Goal: Task Accomplishment & Management: Manage account settings

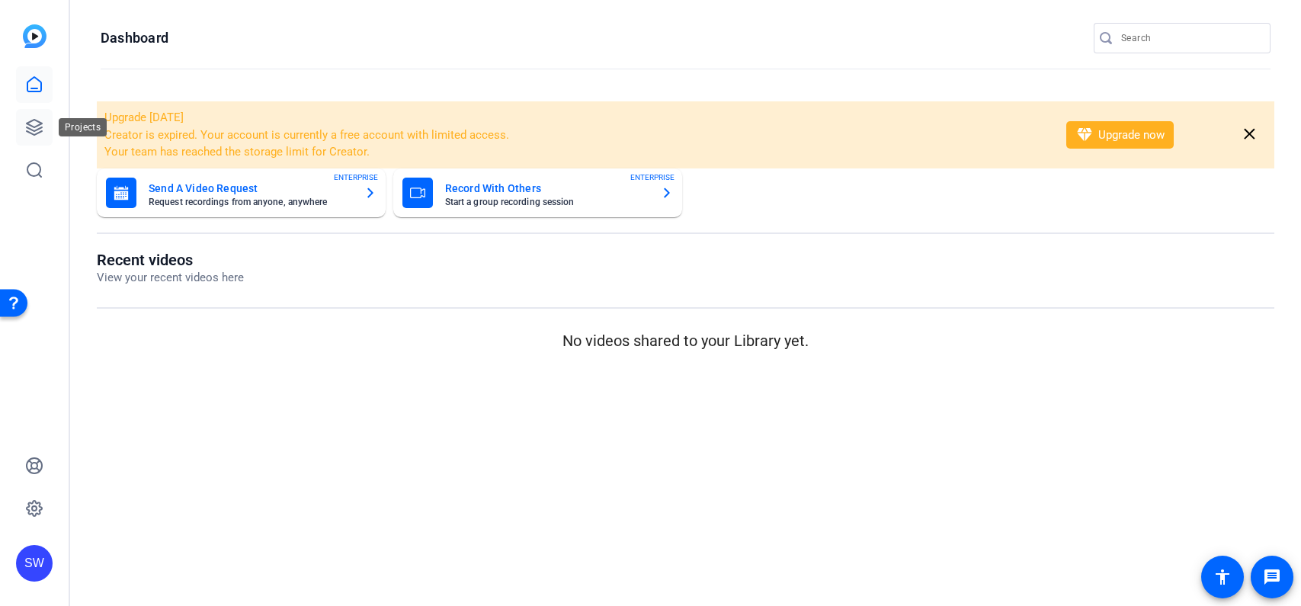
click at [28, 130] on icon at bounding box center [34, 127] width 18 height 18
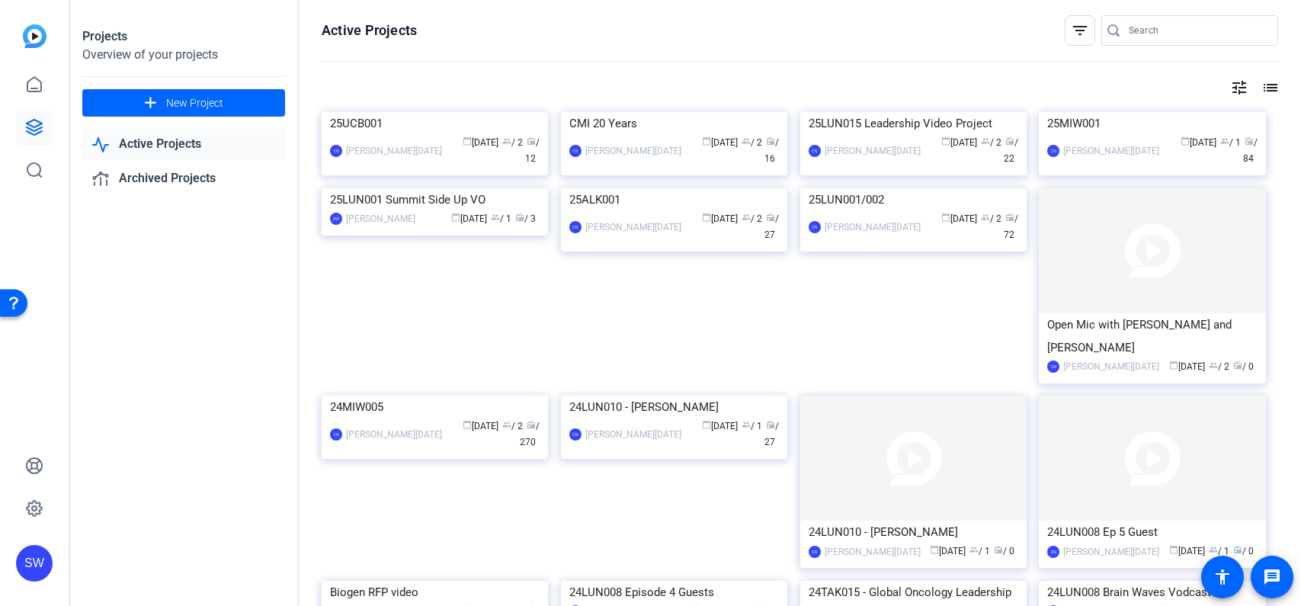
click at [429, 112] on img at bounding box center [435, 112] width 226 height 0
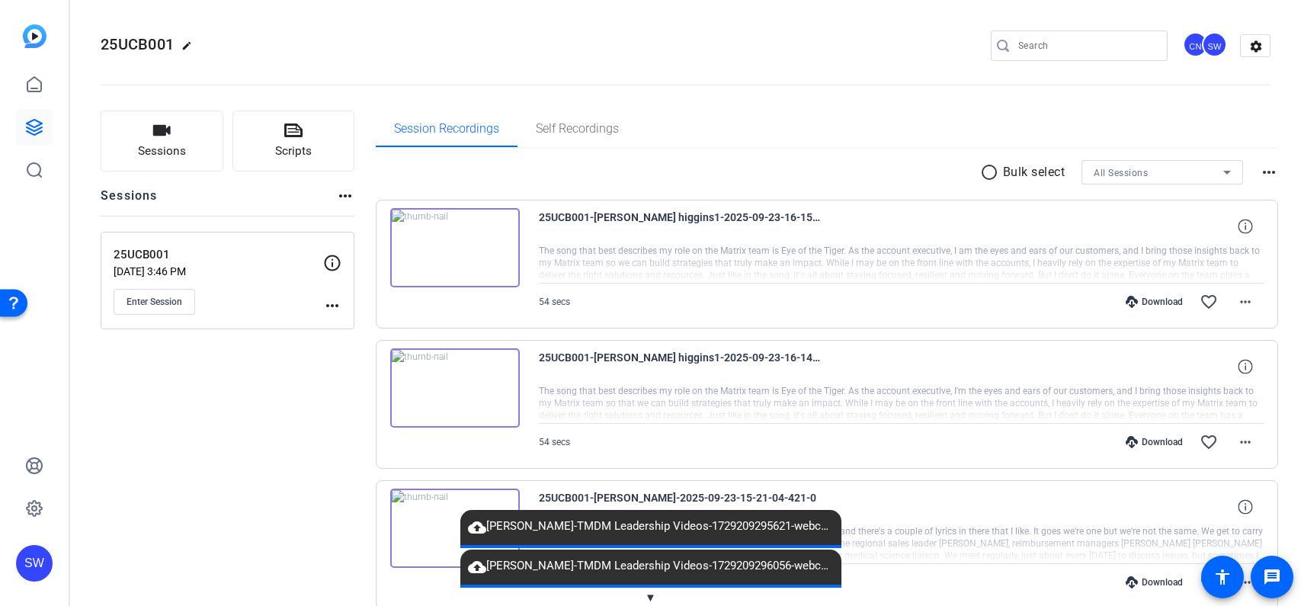
click at [649, 592] on span "▼" at bounding box center [650, 598] width 11 height 14
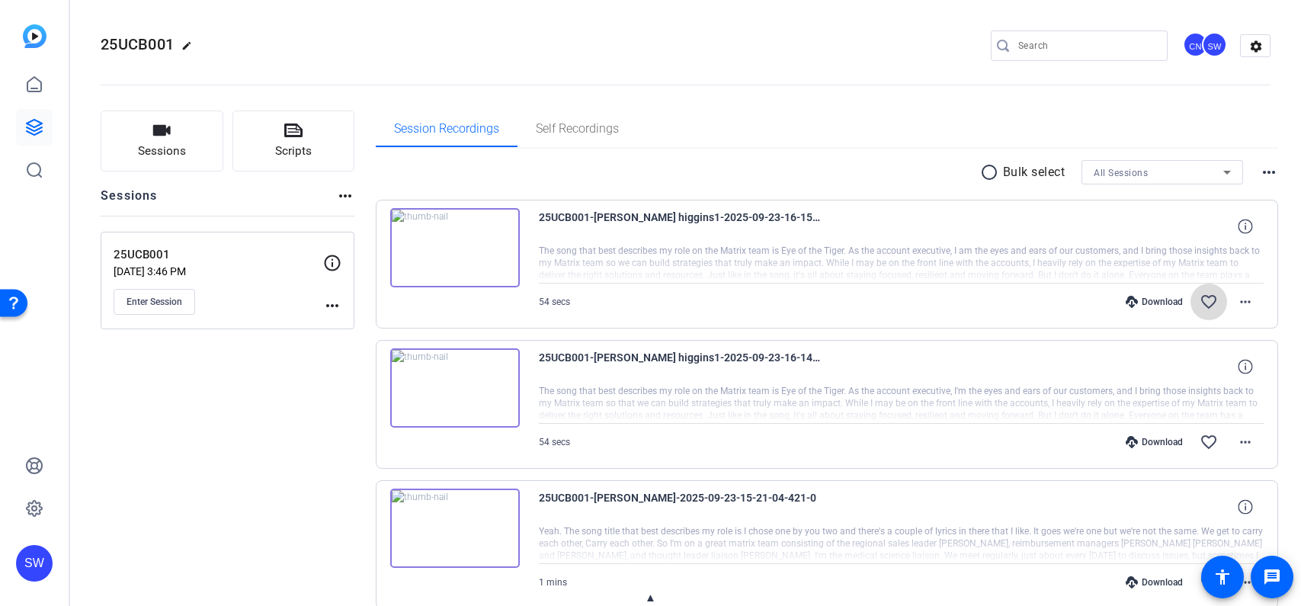
click at [1208, 300] on mat-icon "favorite_border" at bounding box center [1209, 302] width 18 height 18
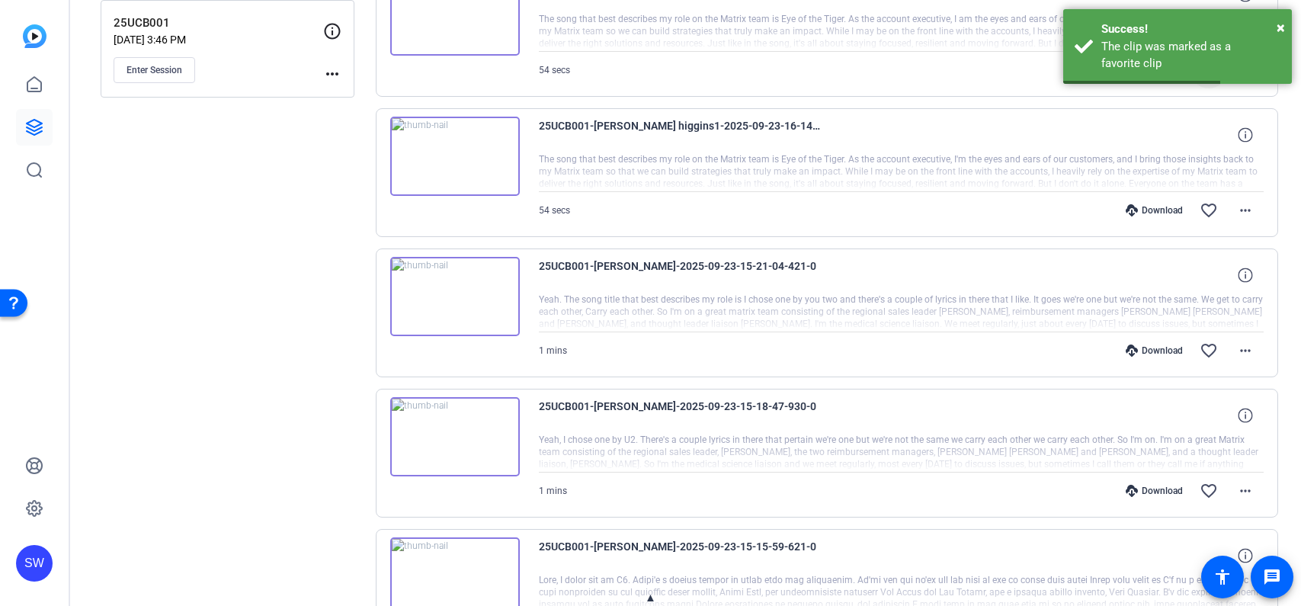
scroll to position [238, 0]
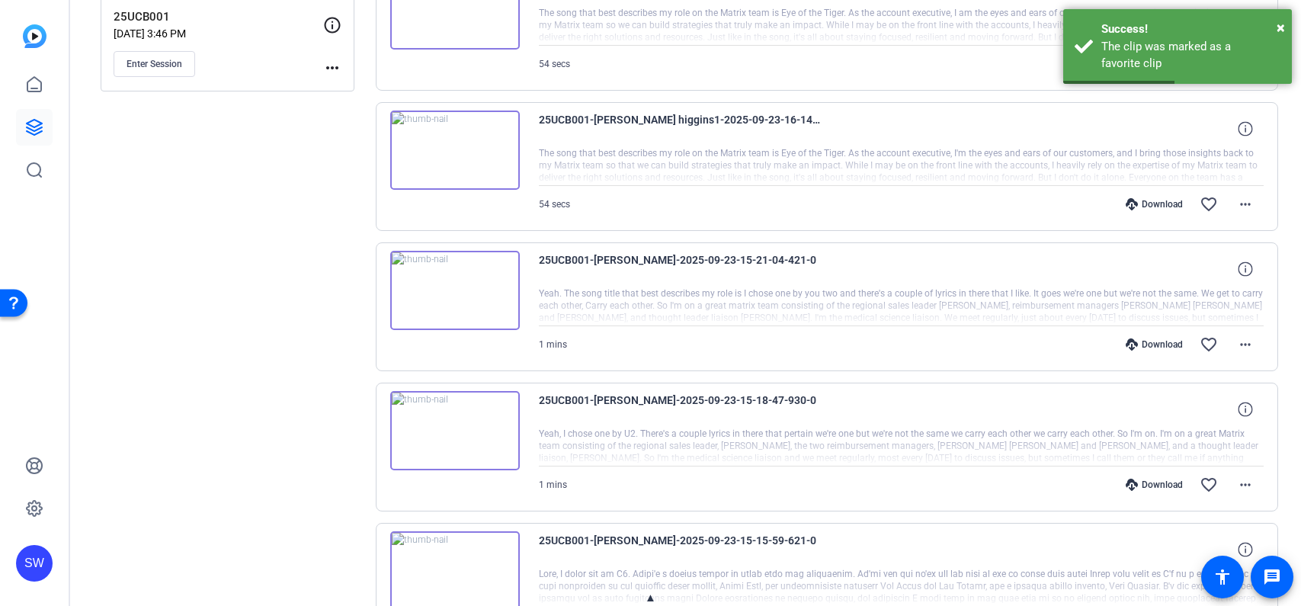
click at [448, 286] on img at bounding box center [455, 290] width 130 height 79
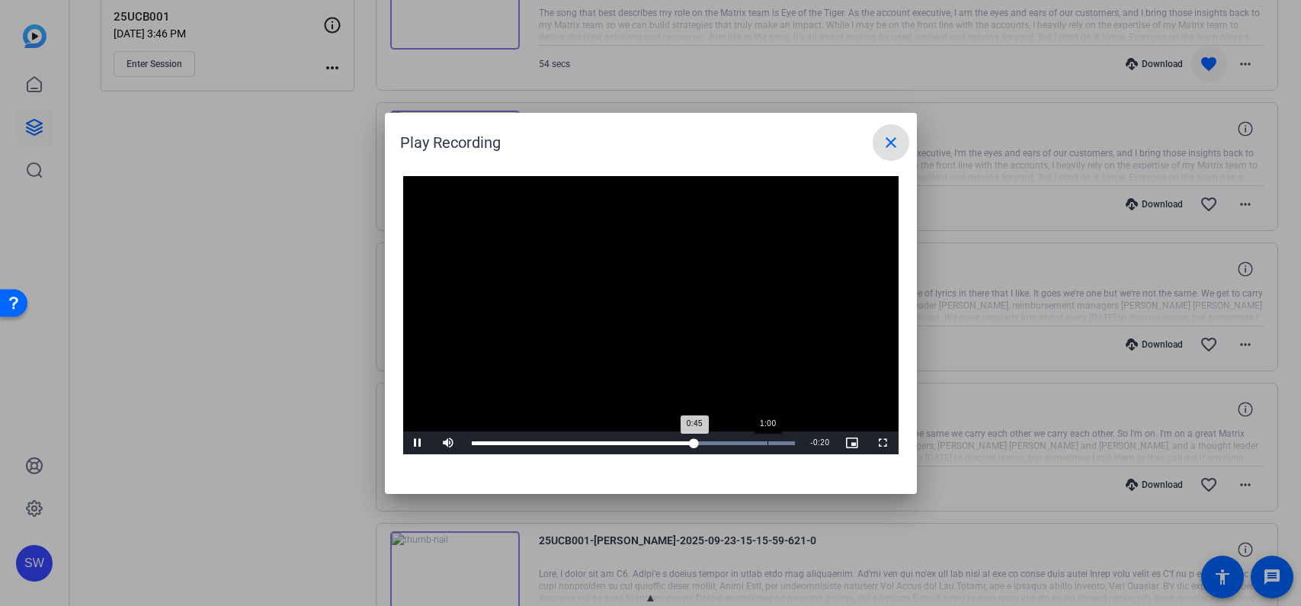
click at [767, 444] on div "Loaded : 100.00% 1:00 0:45" at bounding box center [634, 443] width 324 height 4
click at [891, 143] on mat-icon "close" at bounding box center [891, 142] width 18 height 18
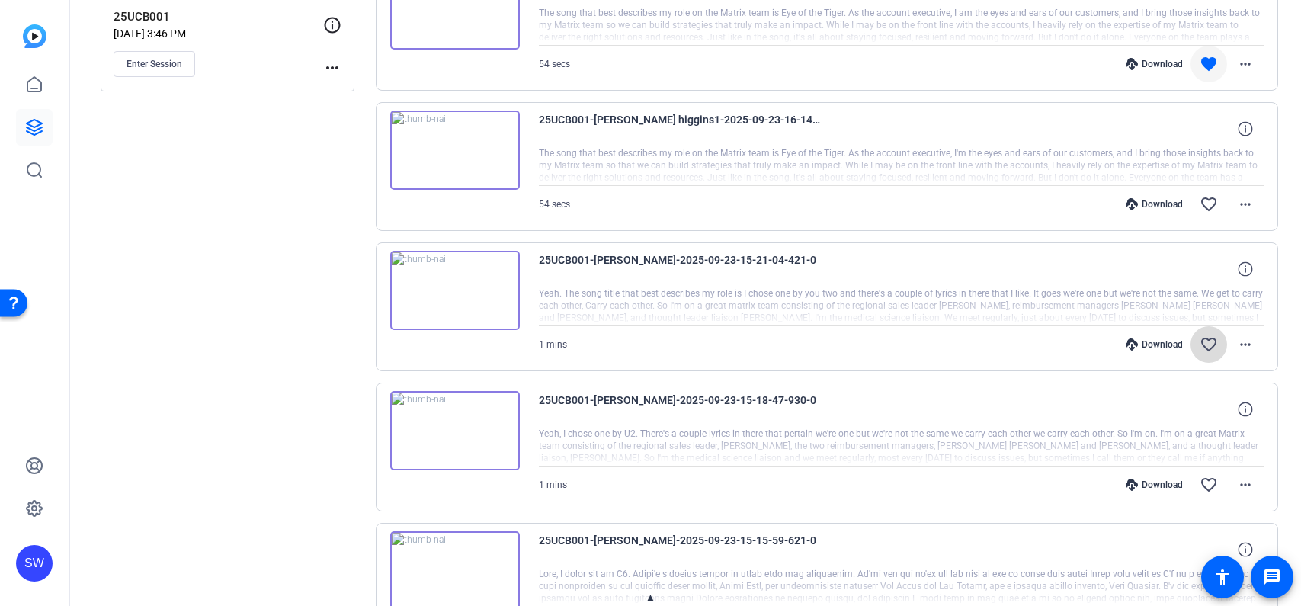
click at [1208, 341] on mat-icon "favorite_border" at bounding box center [1209, 344] width 18 height 18
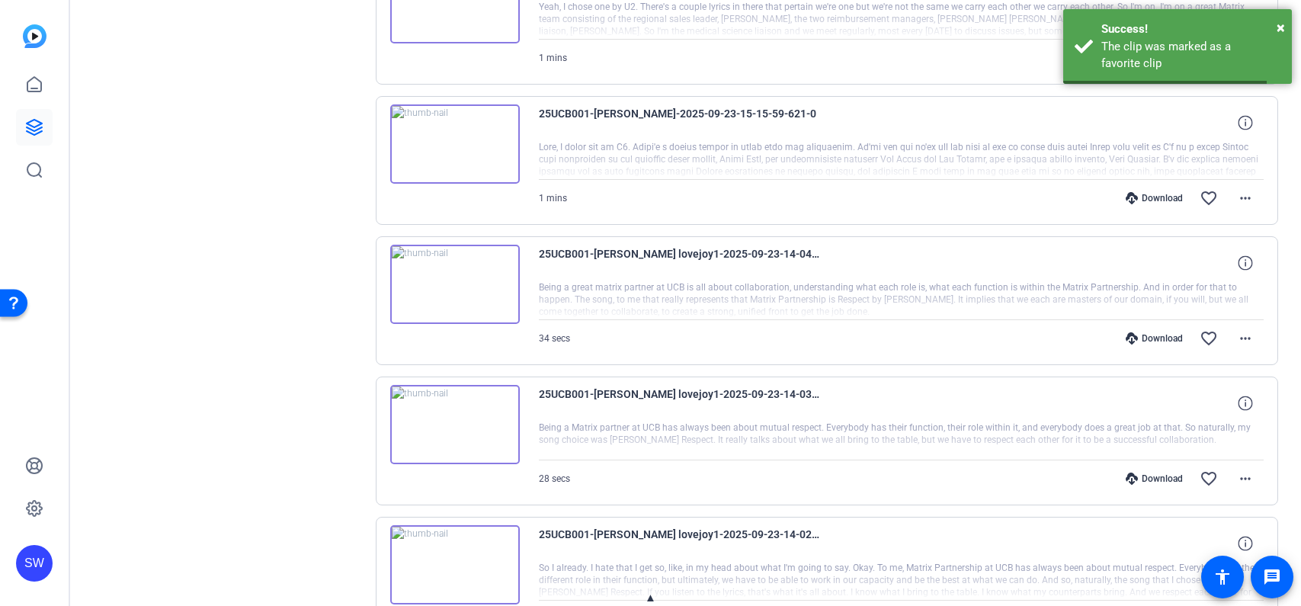
scroll to position [723, 0]
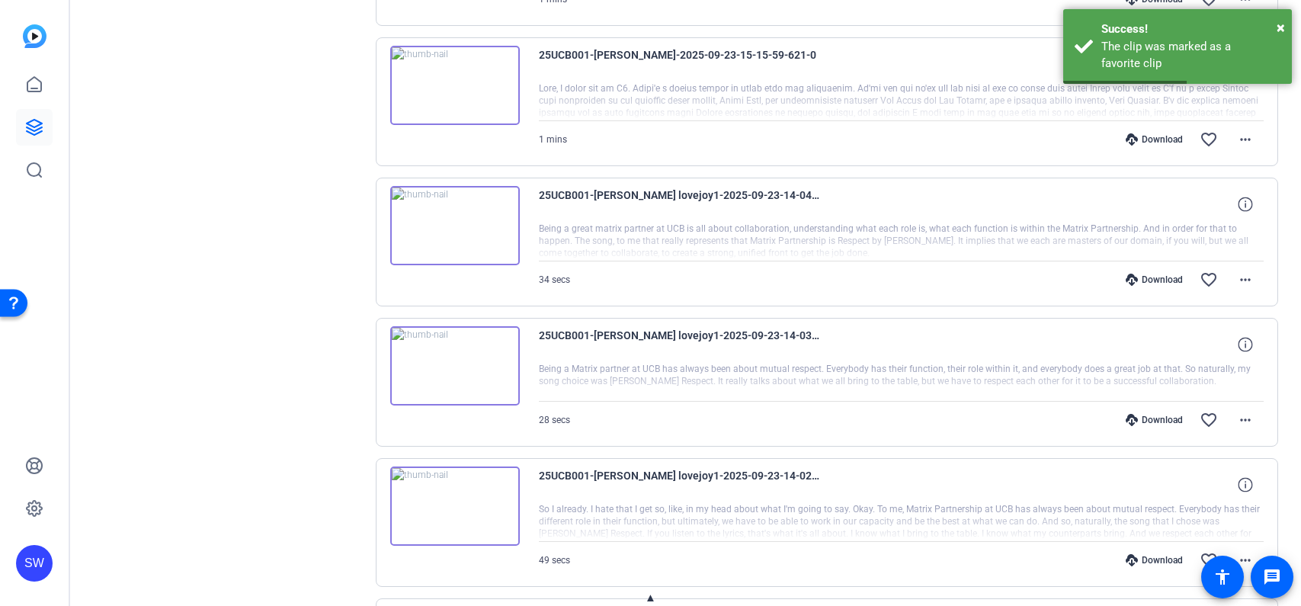
click at [460, 225] on img at bounding box center [455, 225] width 130 height 79
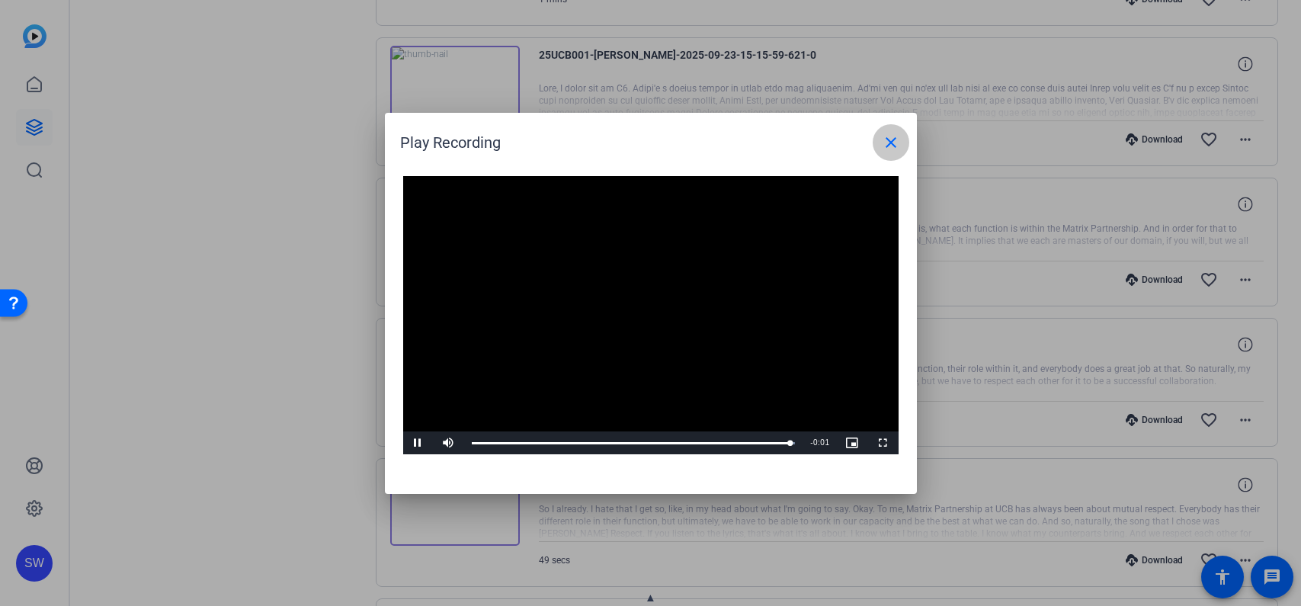
click at [908, 141] on span at bounding box center [891, 142] width 37 height 37
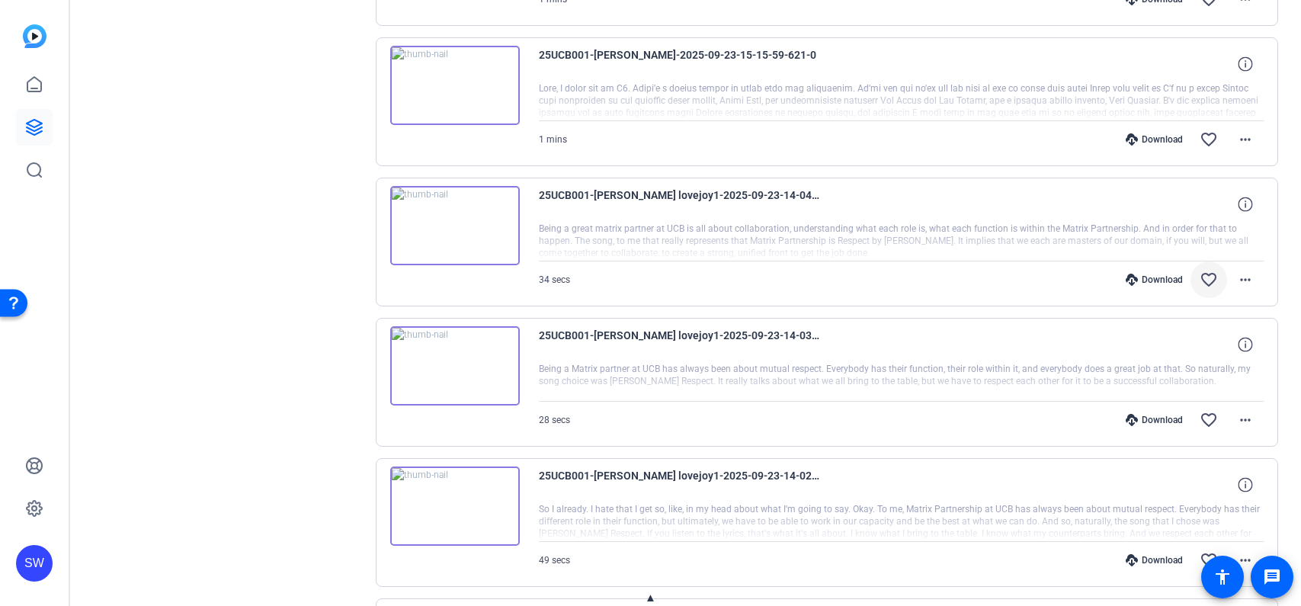
click at [1212, 276] on mat-icon "favorite_border" at bounding box center [1209, 280] width 18 height 18
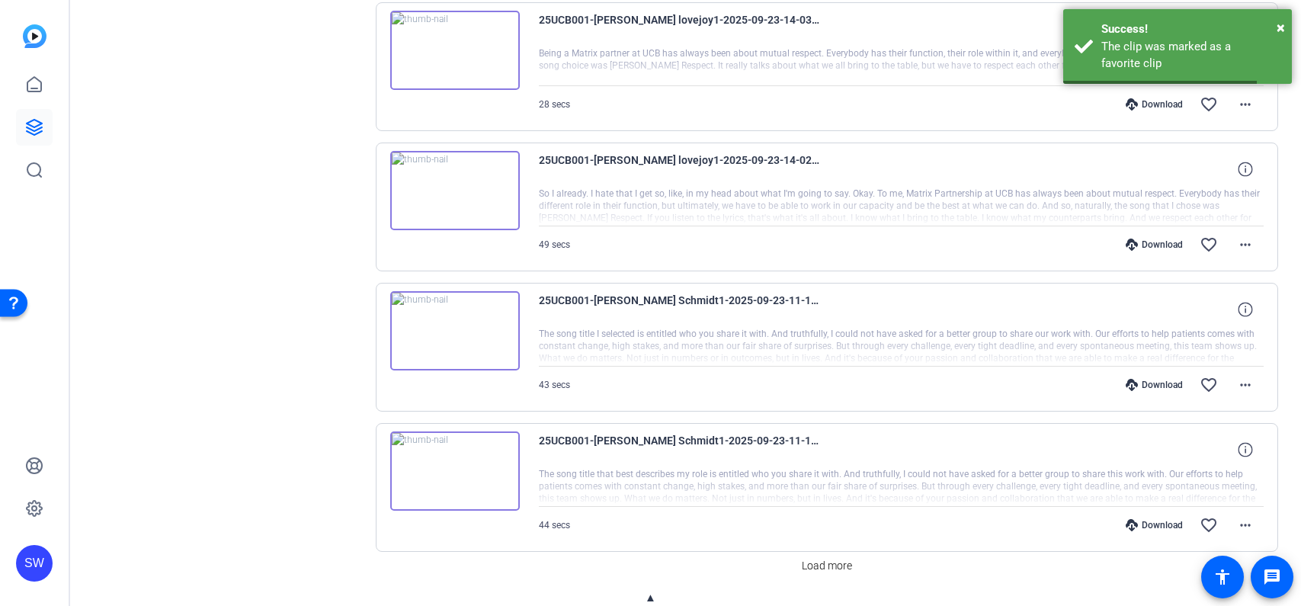
scroll to position [1080, 0]
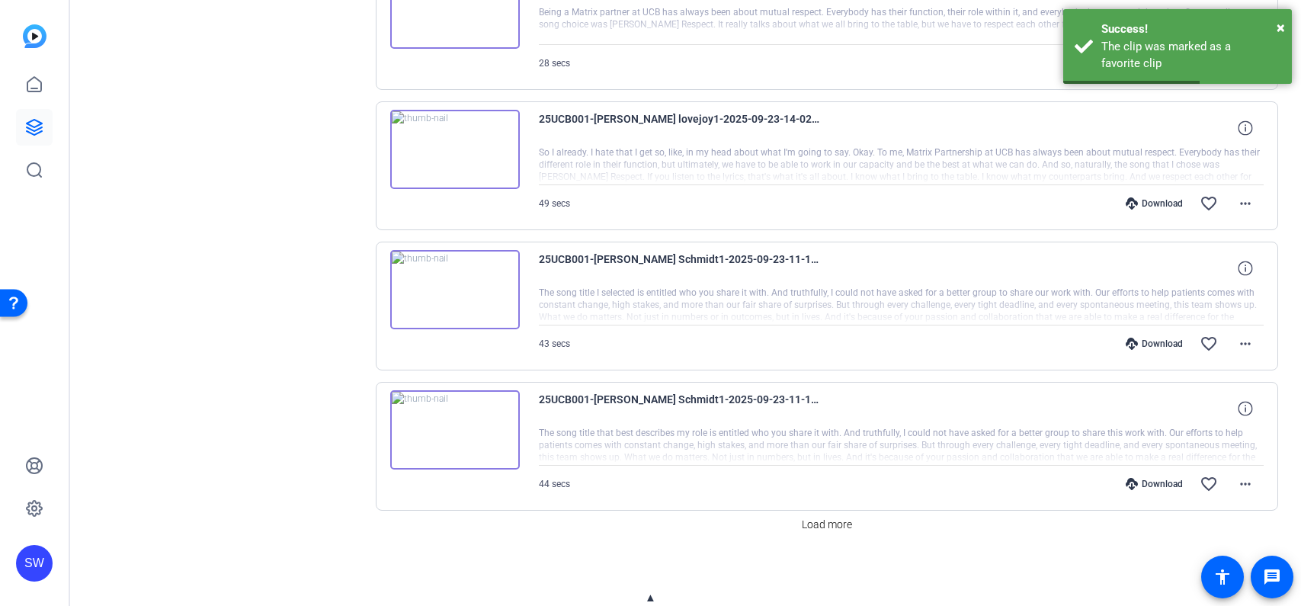
click at [452, 291] on img at bounding box center [455, 289] width 130 height 79
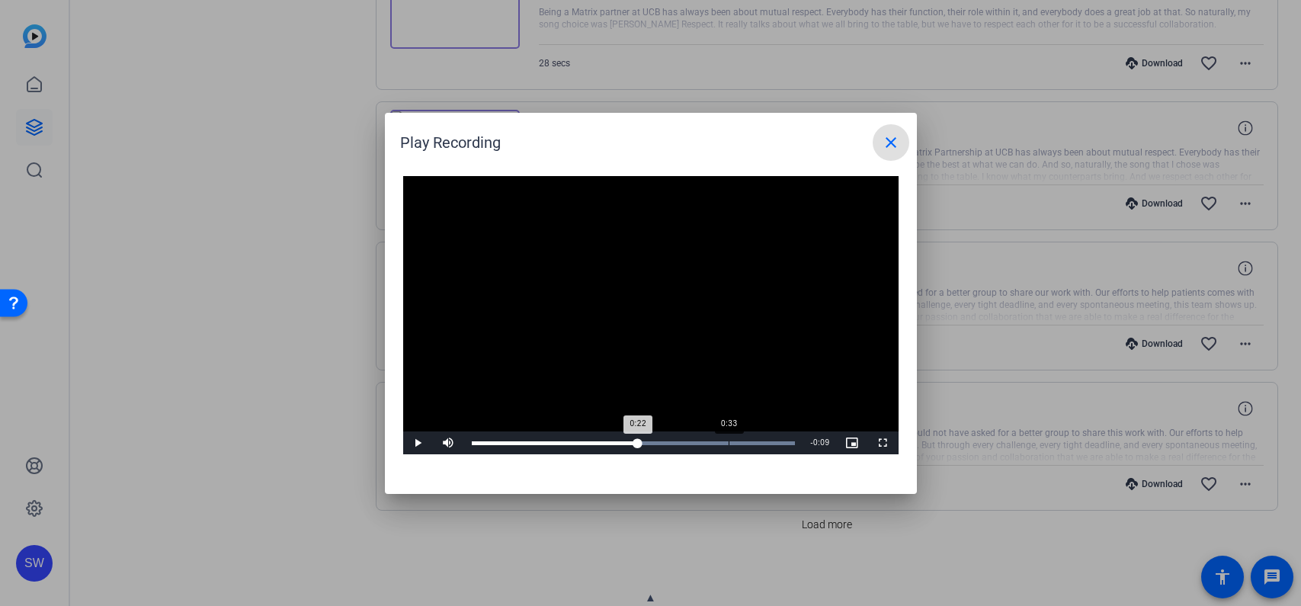
click at [728, 441] on div "Loaded : 100.00% 0:33 0:22" at bounding box center [634, 443] width 324 height 4
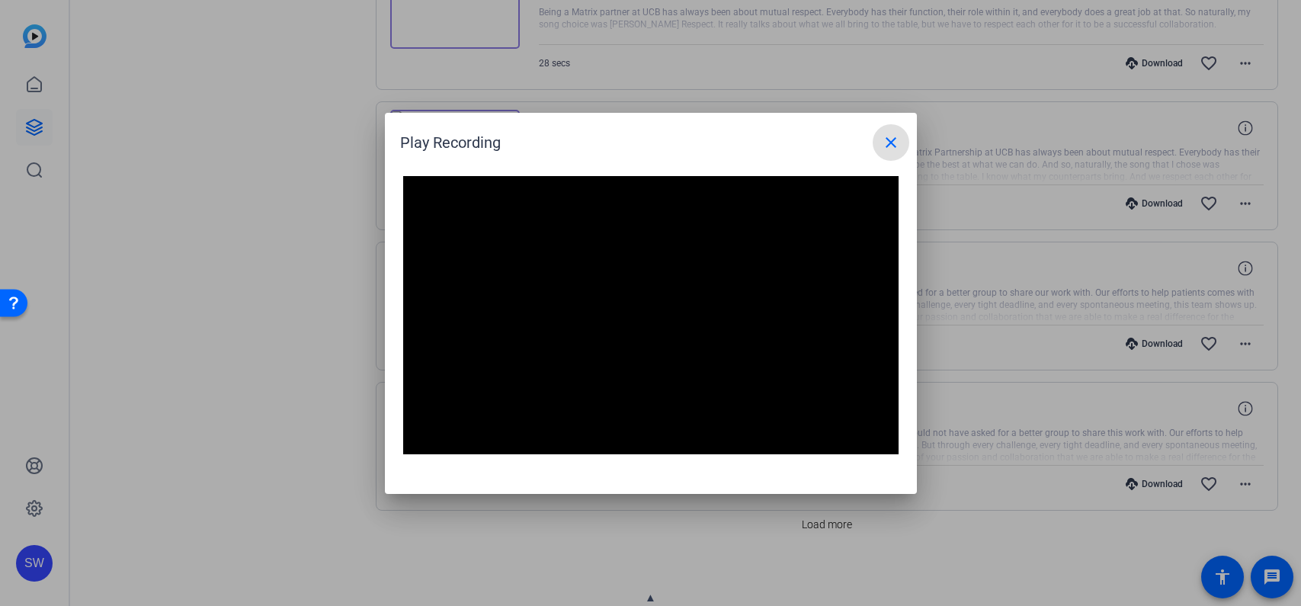
click at [895, 140] on mat-icon "close" at bounding box center [891, 142] width 18 height 18
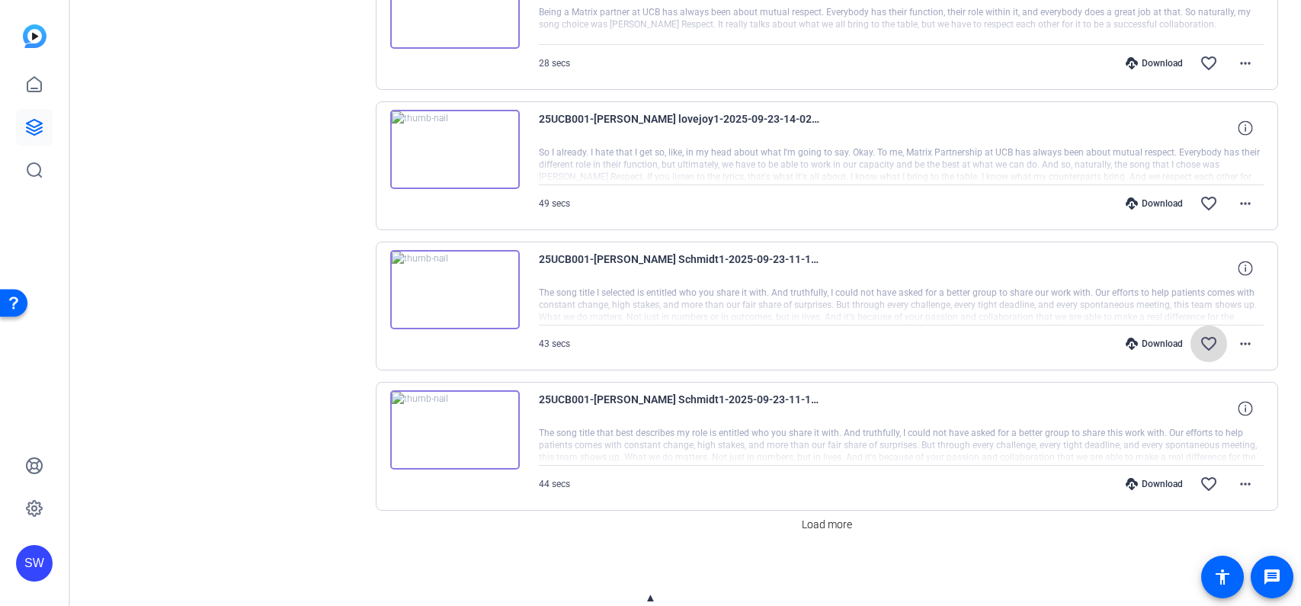
drag, startPoint x: 1210, startPoint y: 339, endPoint x: 1225, endPoint y: 330, distance: 17.1
click at [1210, 339] on mat-icon "favorite_border" at bounding box center [1209, 344] width 18 height 18
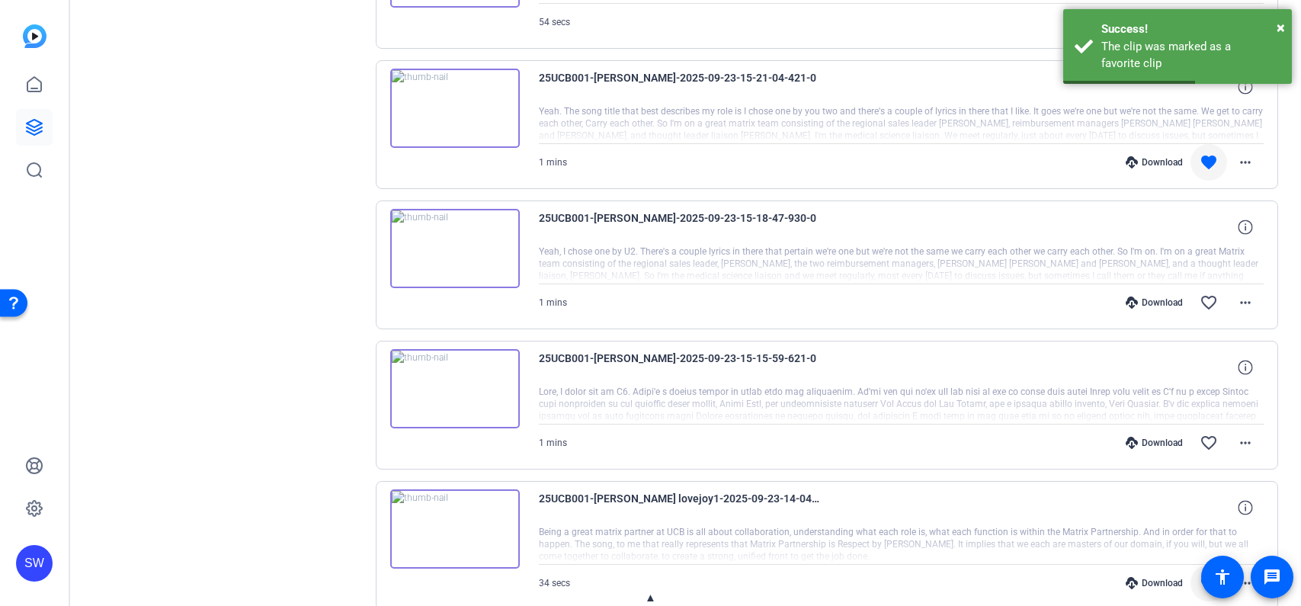
scroll to position [0, 0]
